Goal: Task Accomplishment & Management: Complete application form

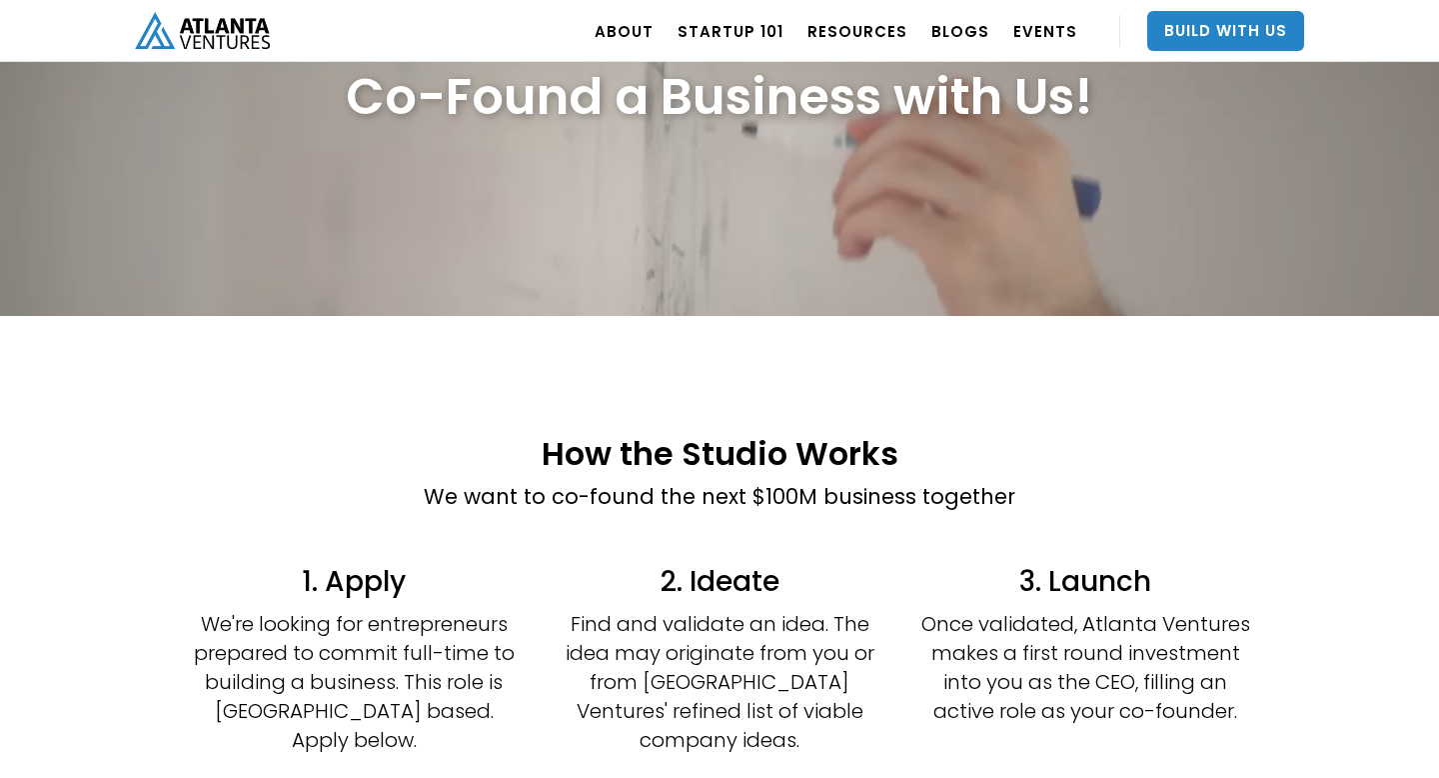
scroll to position [346, 0]
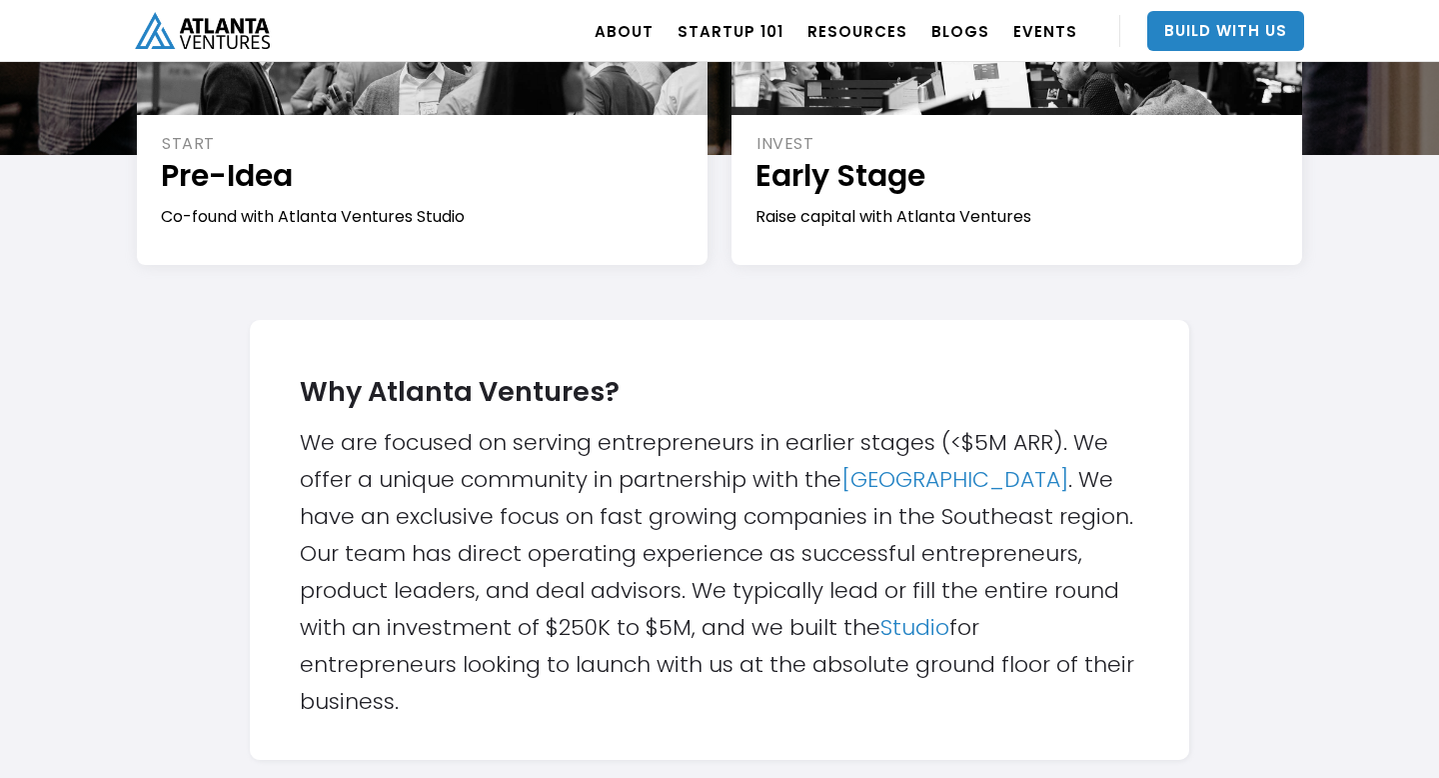
scroll to position [435, 0]
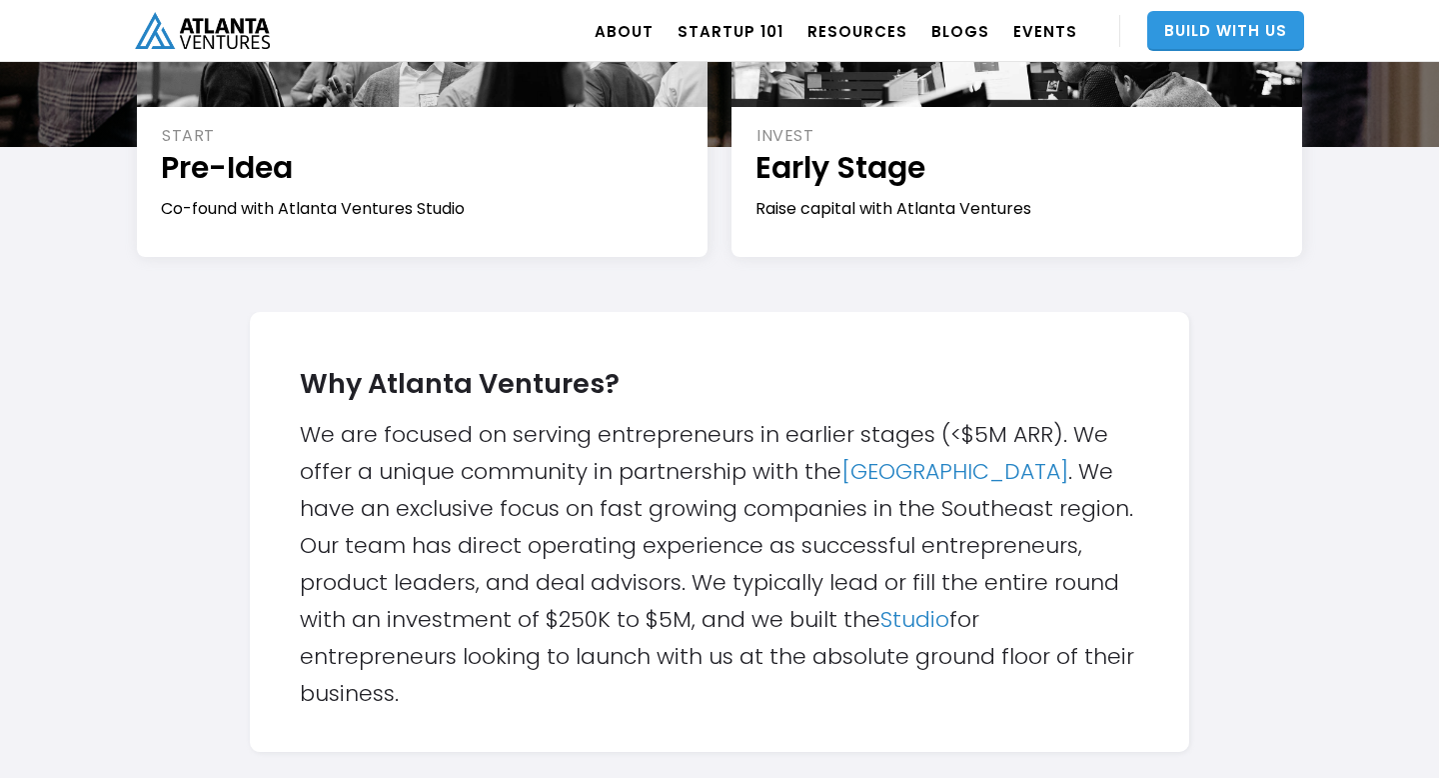
click at [1182, 19] on link "Build With Us" at bounding box center [1226, 31] width 157 height 40
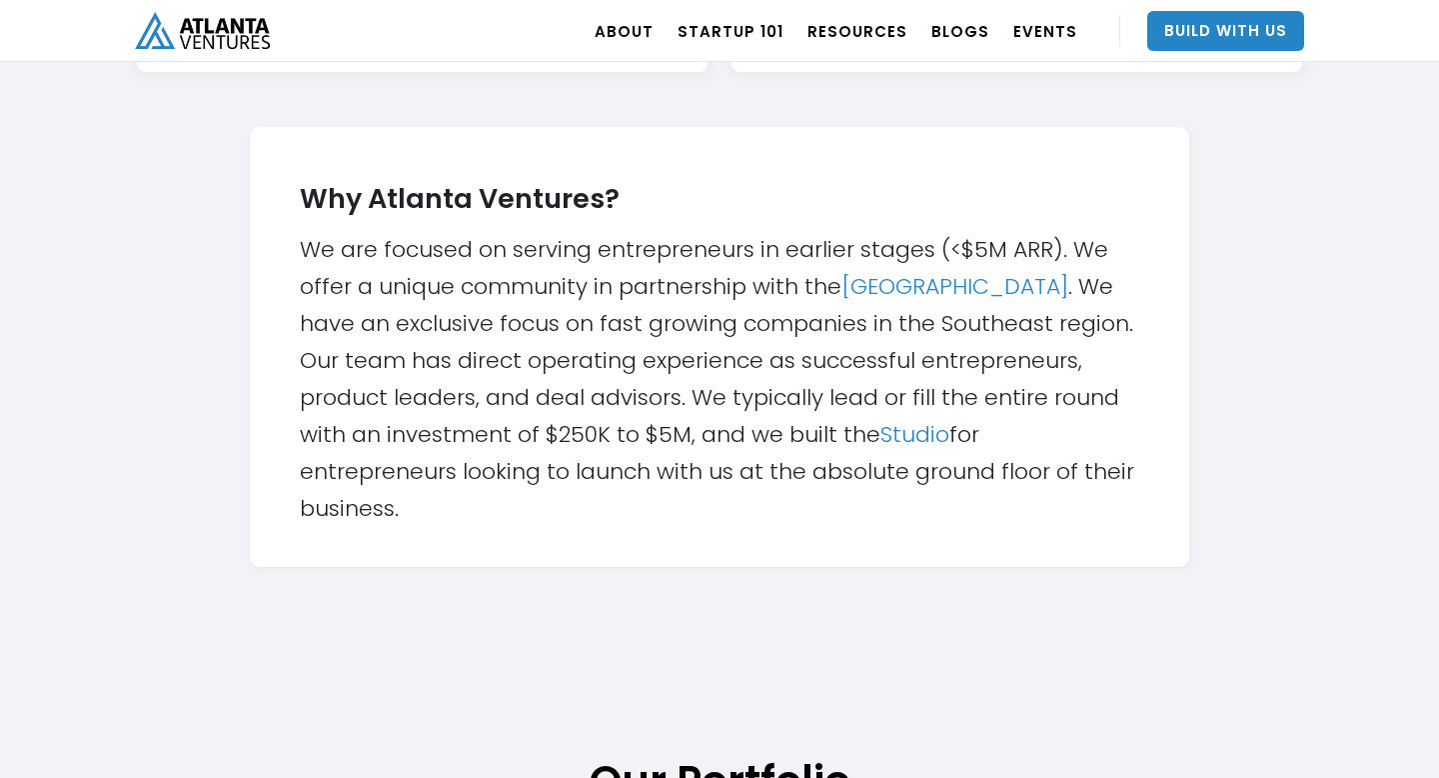
scroll to position [549, 0]
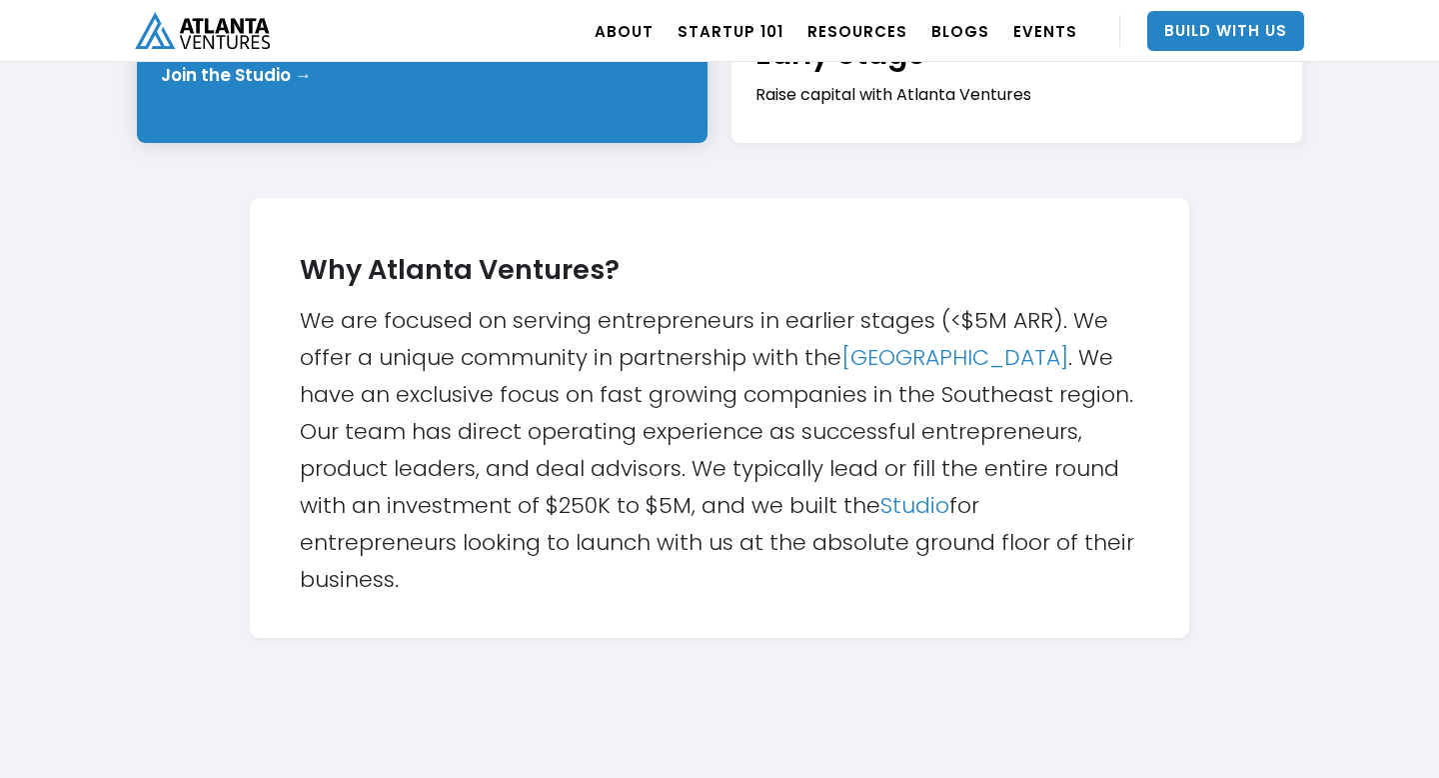
click at [283, 105] on div "START Pre-Idea Co-found with Atlanta Ventures Studio Join the Studio →" at bounding box center [422, 23] width 571 height 240
